Goal: Find specific page/section: Find specific page/section

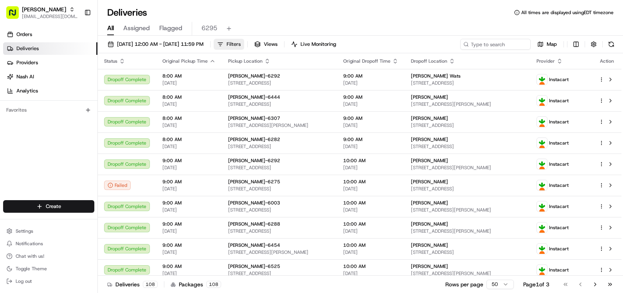
click at [241, 42] on span "Filters" at bounding box center [234, 44] width 14 height 7
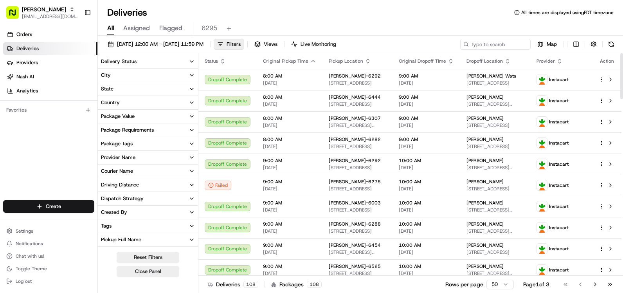
scroll to position [78, 0]
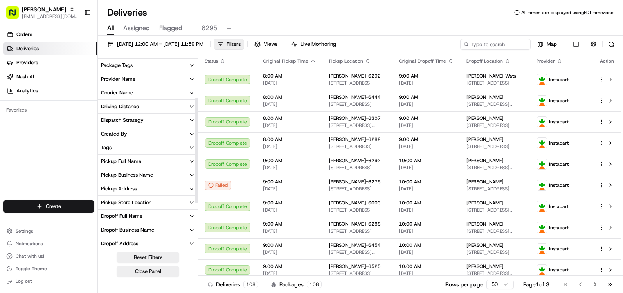
click at [146, 204] on div "Pickup Store Location" at bounding box center [126, 202] width 51 height 7
click at [146, 217] on input at bounding box center [153, 217] width 88 height 13
type input "6295"
click at [117, 231] on label "[PERSON_NAME] - 6295" at bounding box center [136, 230] width 55 height 6
click at [106, 231] on button "[PERSON_NAME] - 6295" at bounding box center [102, 230] width 6 height 6
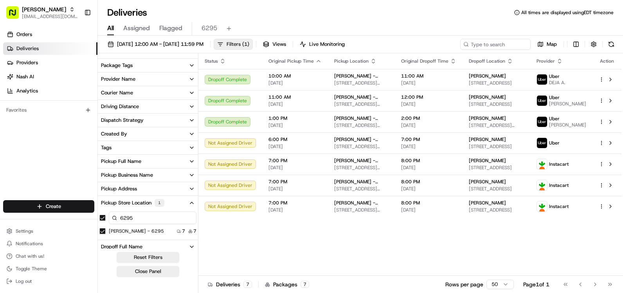
click at [253, 42] on button "Filters ( 1 )" at bounding box center [233, 44] width 39 height 11
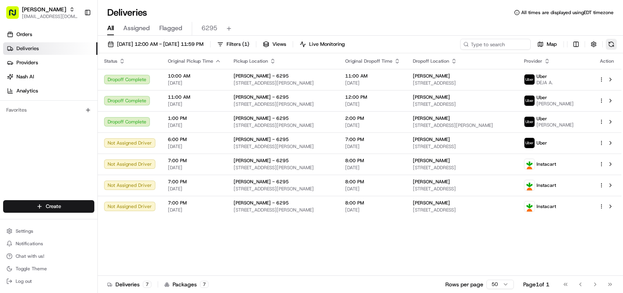
click at [610, 47] on button at bounding box center [611, 44] width 11 height 11
click at [612, 43] on button at bounding box center [611, 44] width 11 height 11
drag, startPoint x: 613, startPoint y: 48, endPoint x: 591, endPoint y: 52, distance: 22.0
click at [612, 48] on button at bounding box center [611, 44] width 11 height 11
click at [613, 45] on button at bounding box center [611, 44] width 11 height 11
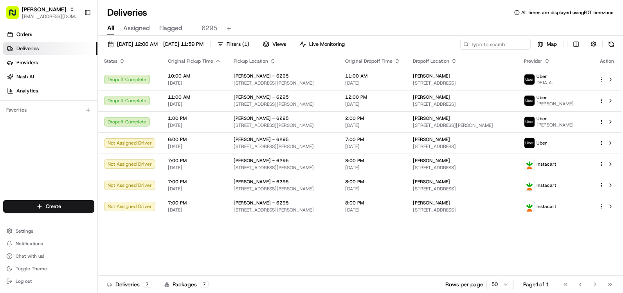
click at [611, 42] on button at bounding box center [611, 44] width 11 height 11
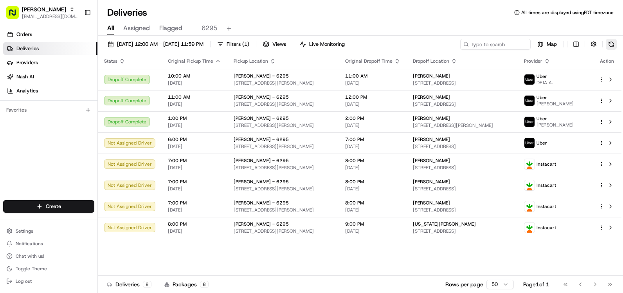
click at [612, 44] on button at bounding box center [611, 44] width 11 height 11
